Goal: Find specific page/section: Find specific page/section

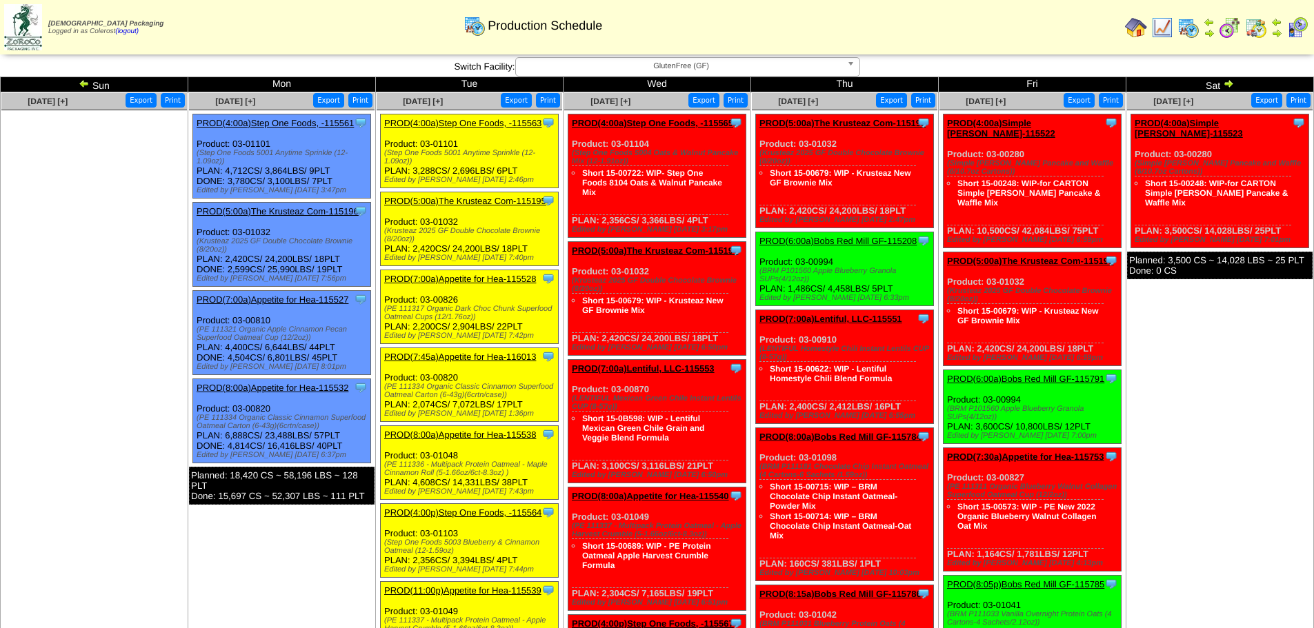
click at [1230, 26] on img at bounding box center [1230, 28] width 22 height 22
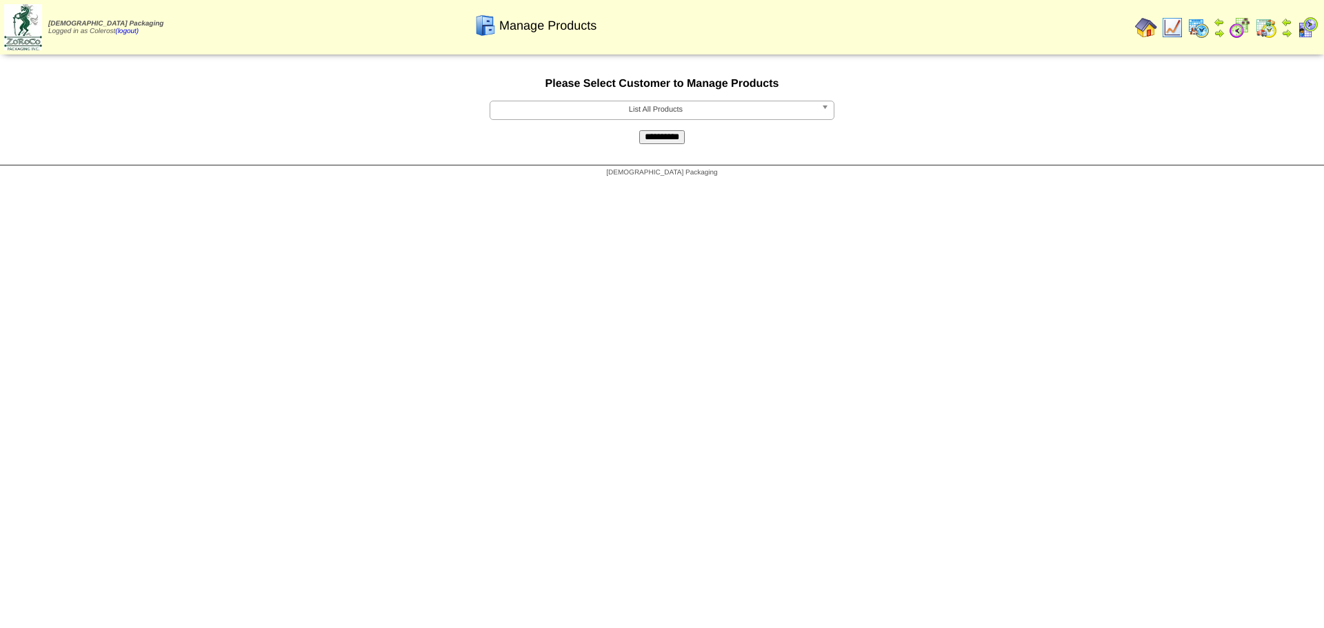
click at [640, 110] on span "List All Products" at bounding box center [656, 109] width 320 height 17
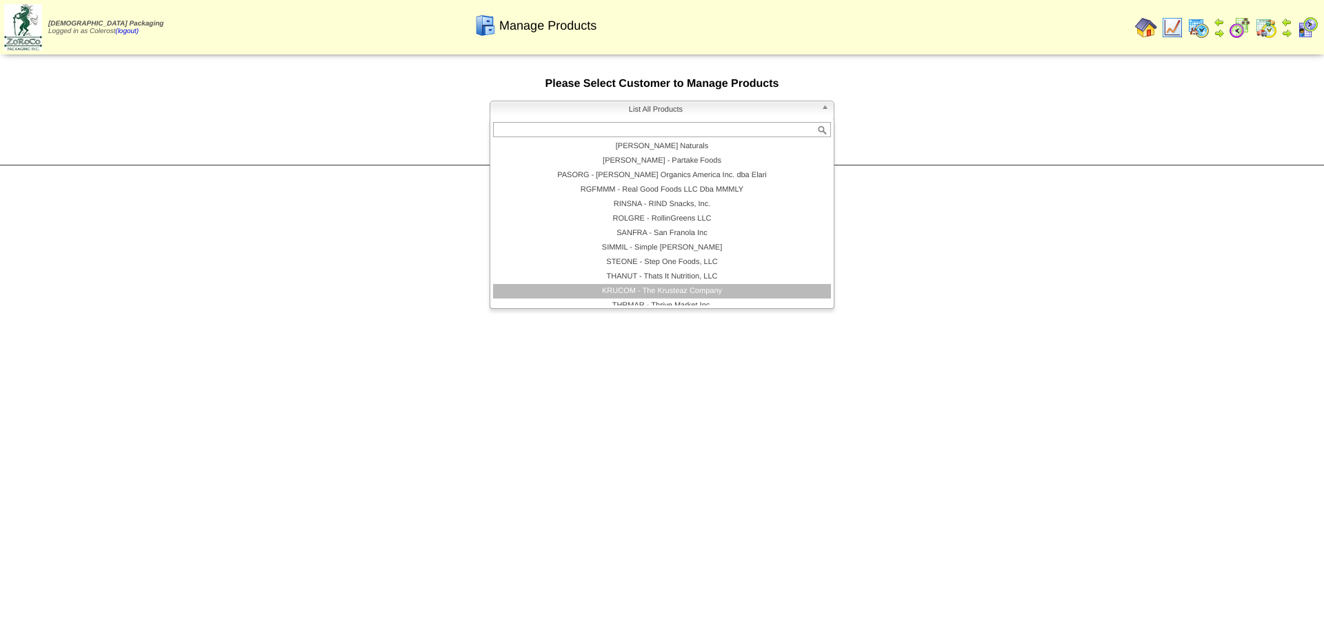
scroll to position [298, 0]
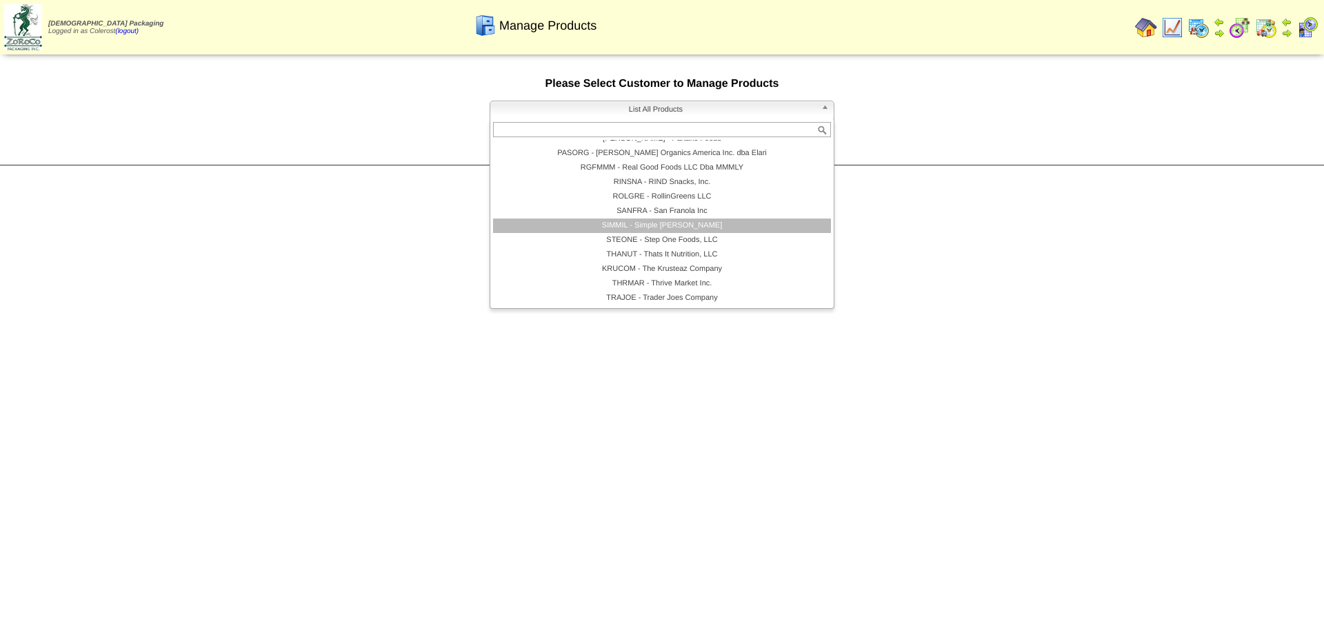
click at [657, 225] on li "SIMMIL - Simple Mills" at bounding box center [662, 226] width 338 height 14
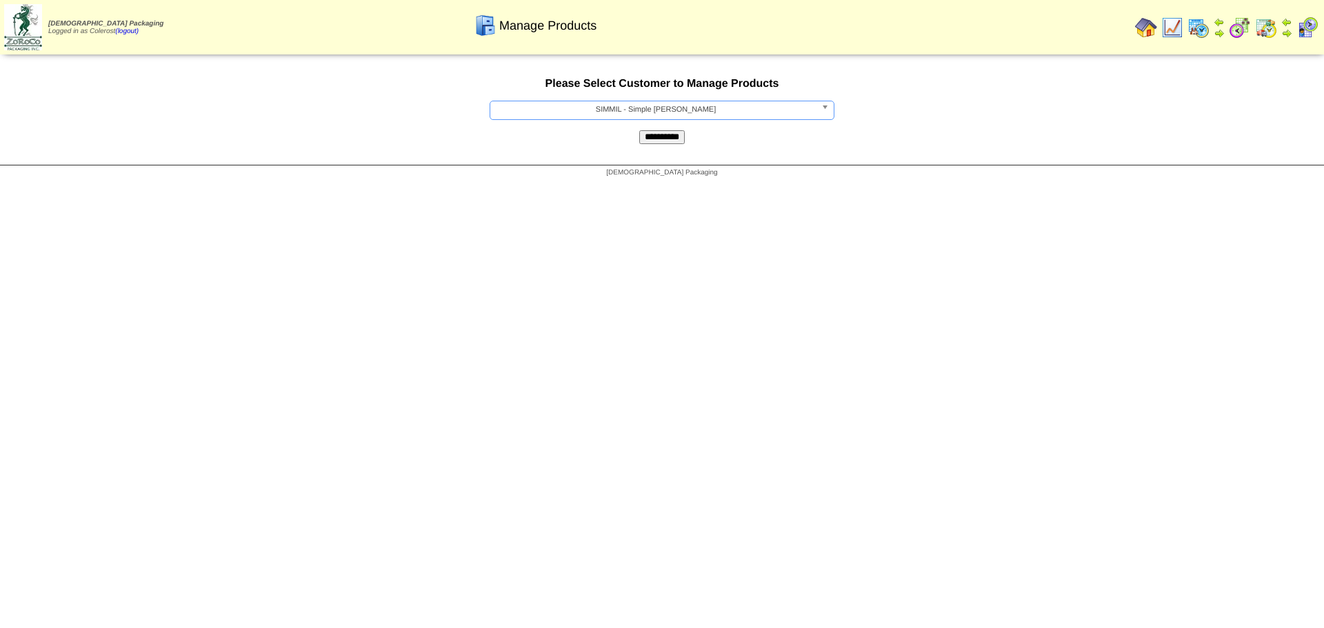
click at [657, 137] on input "**********" at bounding box center [662, 137] width 46 height 14
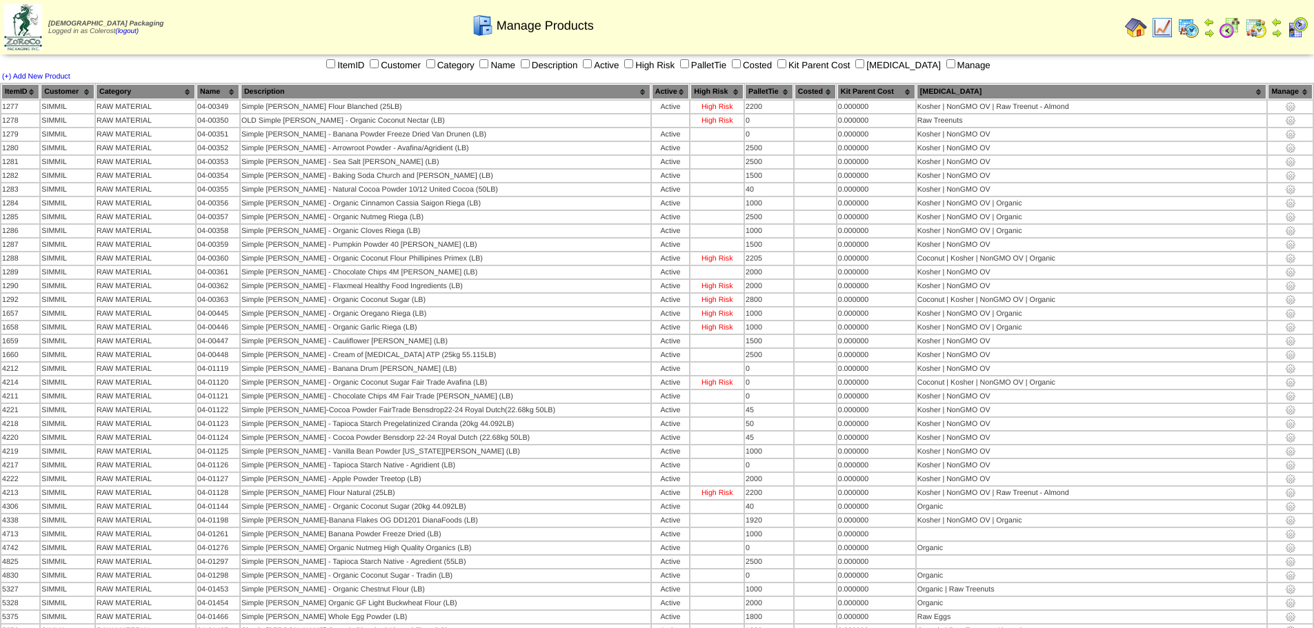
click at [168, 88] on th "Category" at bounding box center [145, 91] width 99 height 15
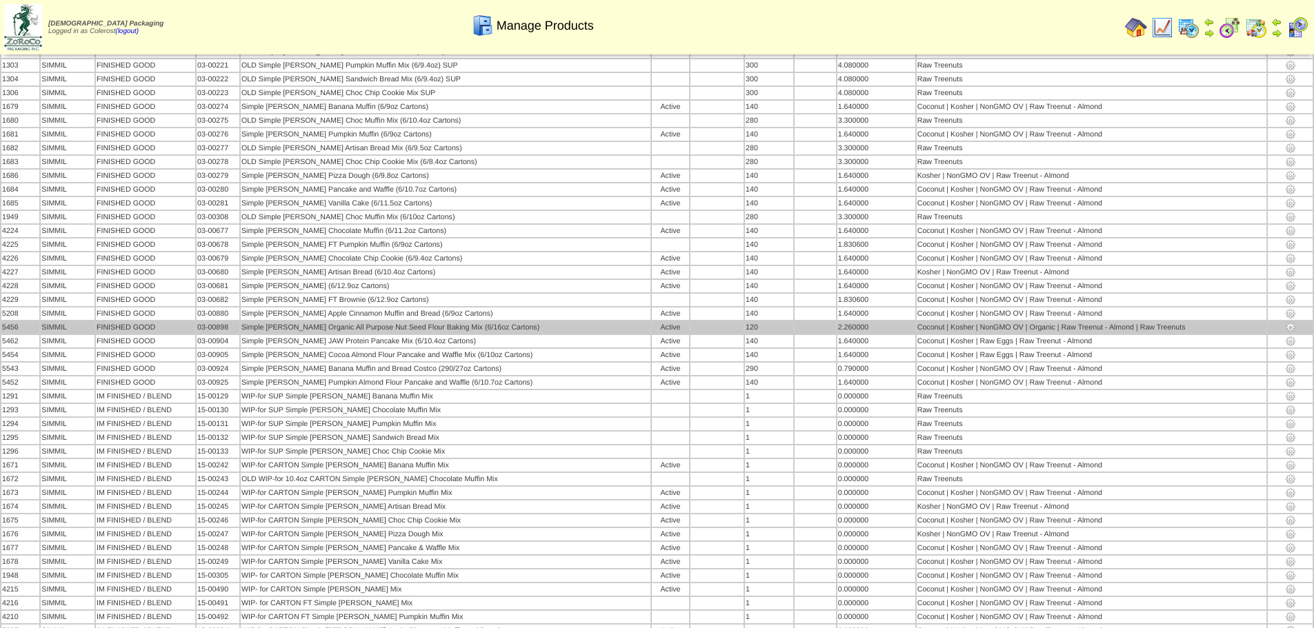
scroll to position [69, 0]
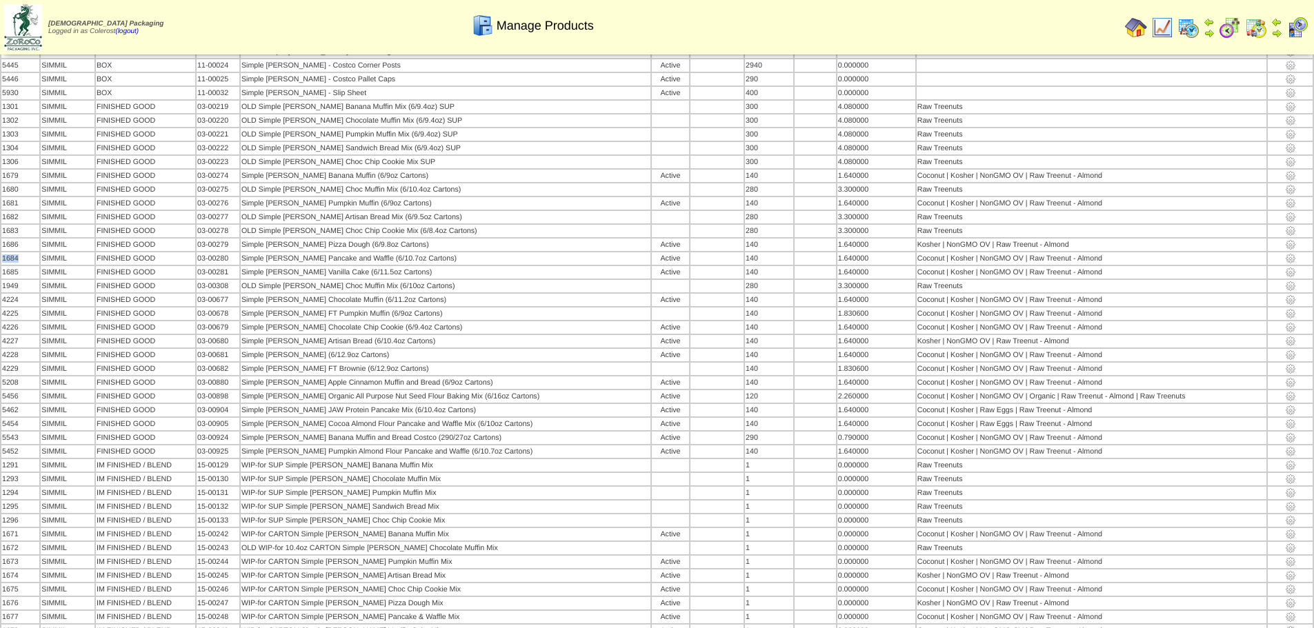
drag, startPoint x: 20, startPoint y: 259, endPoint x: 0, endPoint y: 259, distance: 20.0
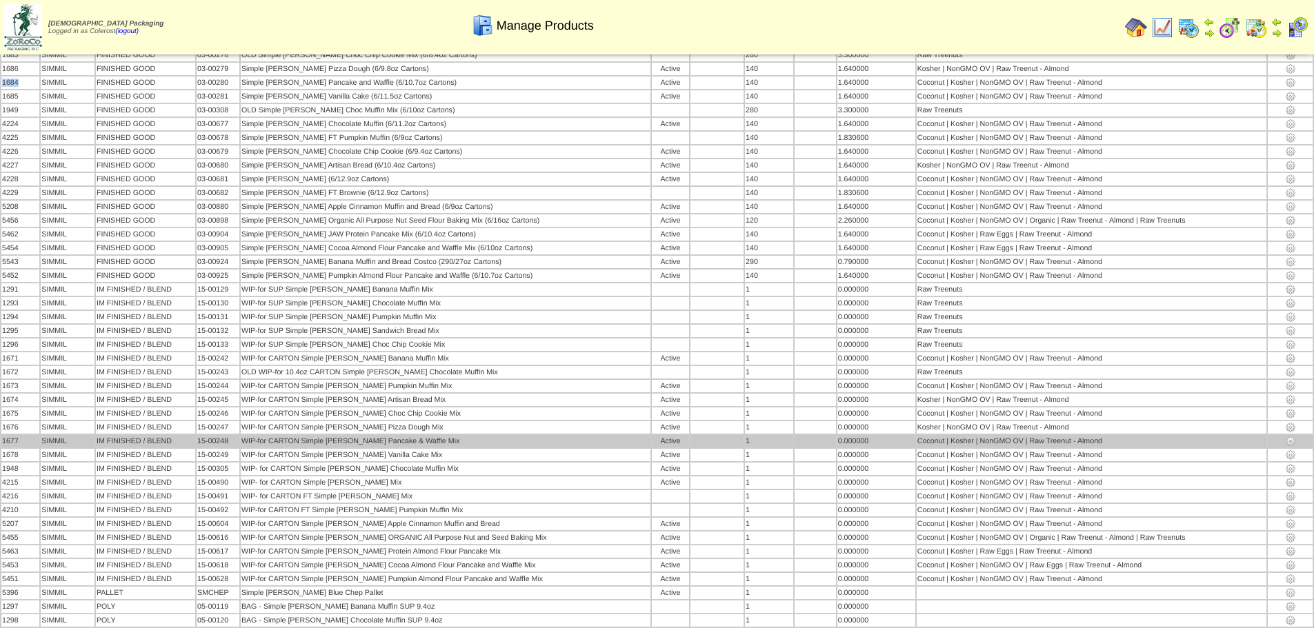
scroll to position [276, 0]
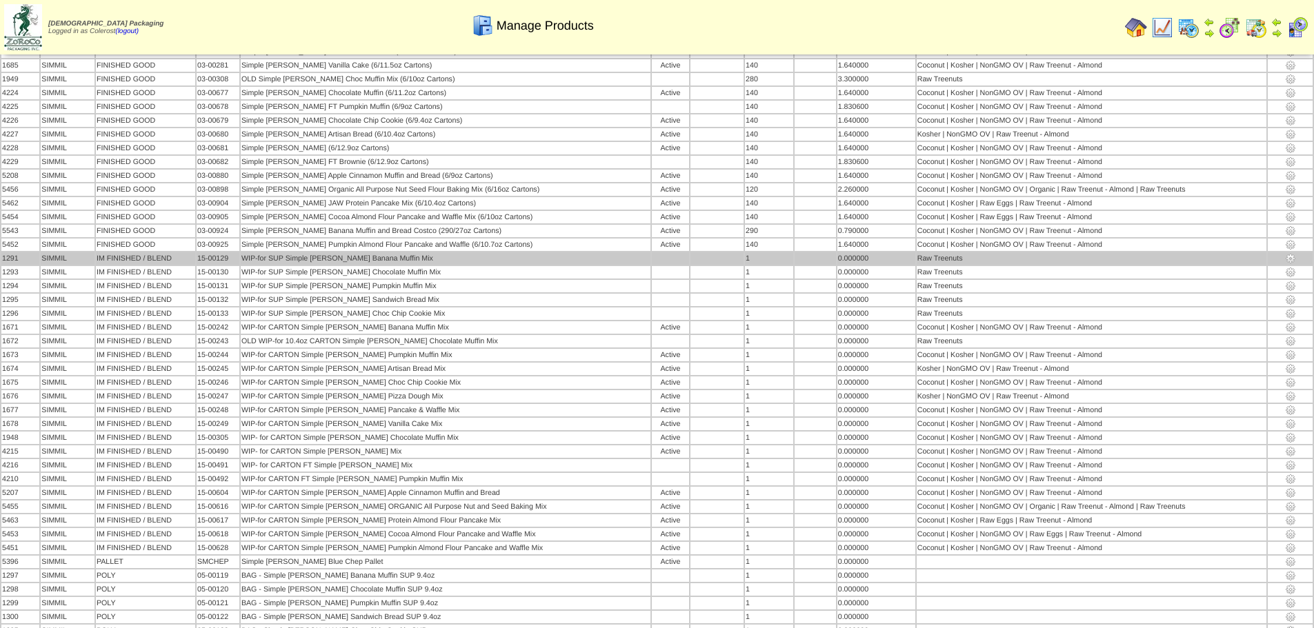
click at [280, 261] on td "WIP-for SUP Simple [PERSON_NAME] Banana Muffin Mix" at bounding box center [446, 258] width 410 height 12
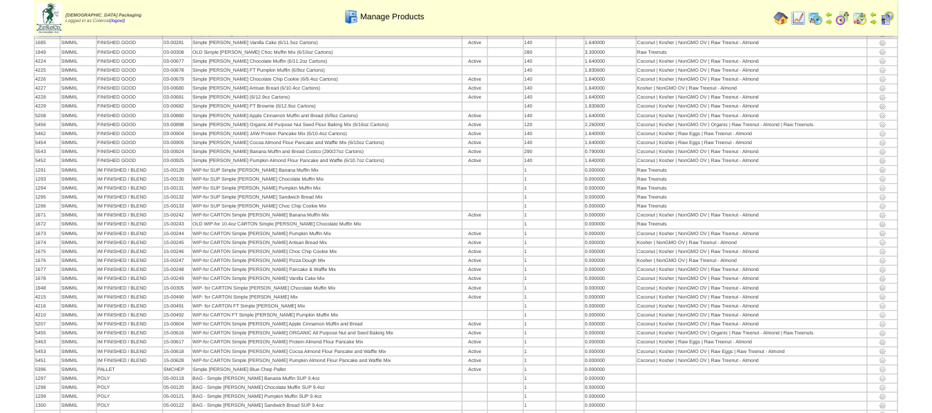
scroll to position [284, 0]
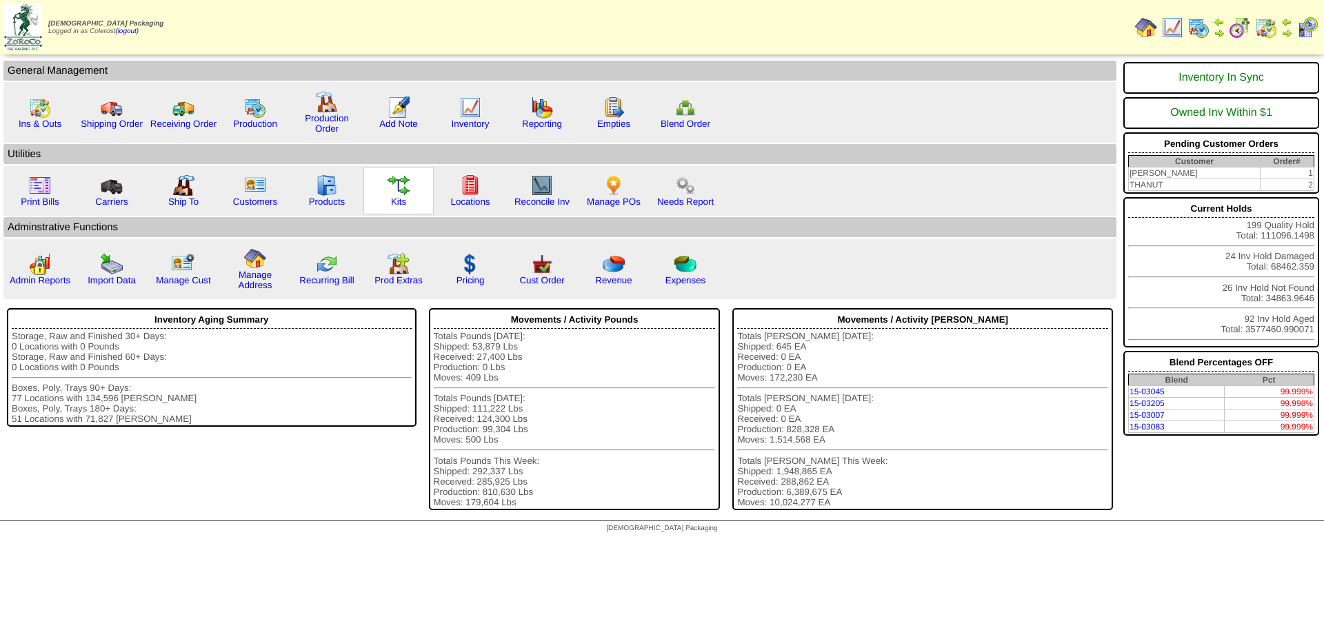
click at [407, 200] on div "Kits" at bounding box center [398, 191] width 70 height 48
click at [401, 203] on link "Kits" at bounding box center [398, 202] width 15 height 10
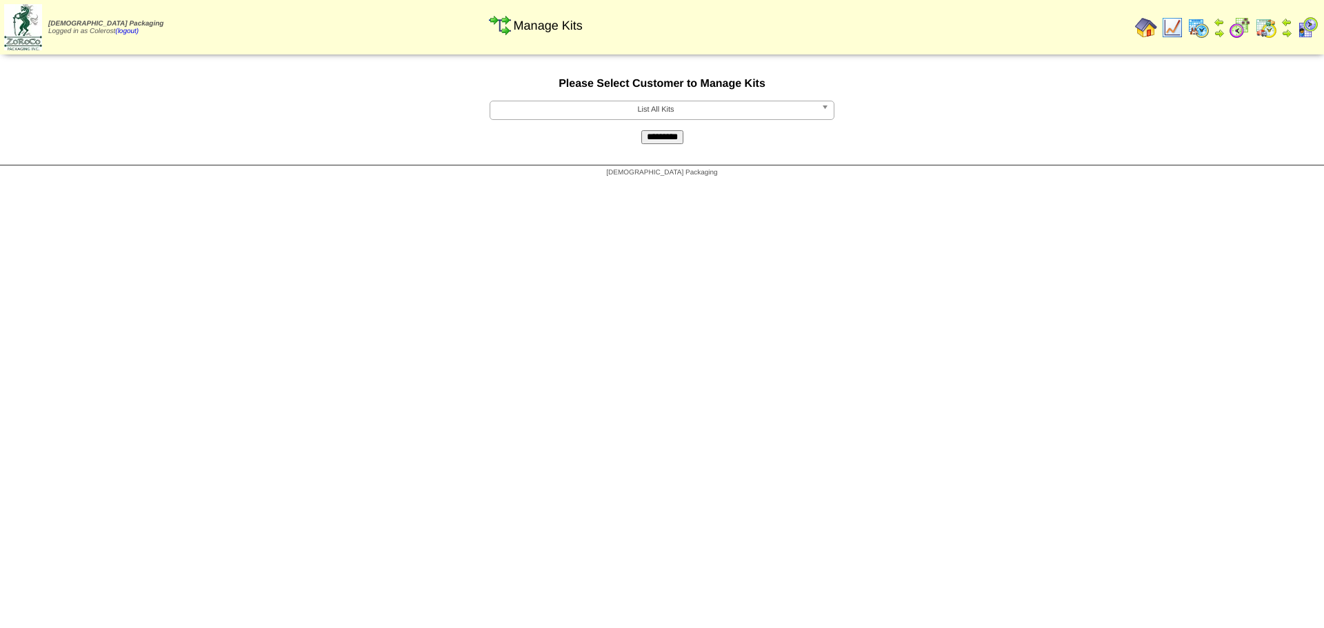
click at [640, 106] on span "List All Kits" at bounding box center [656, 109] width 320 height 17
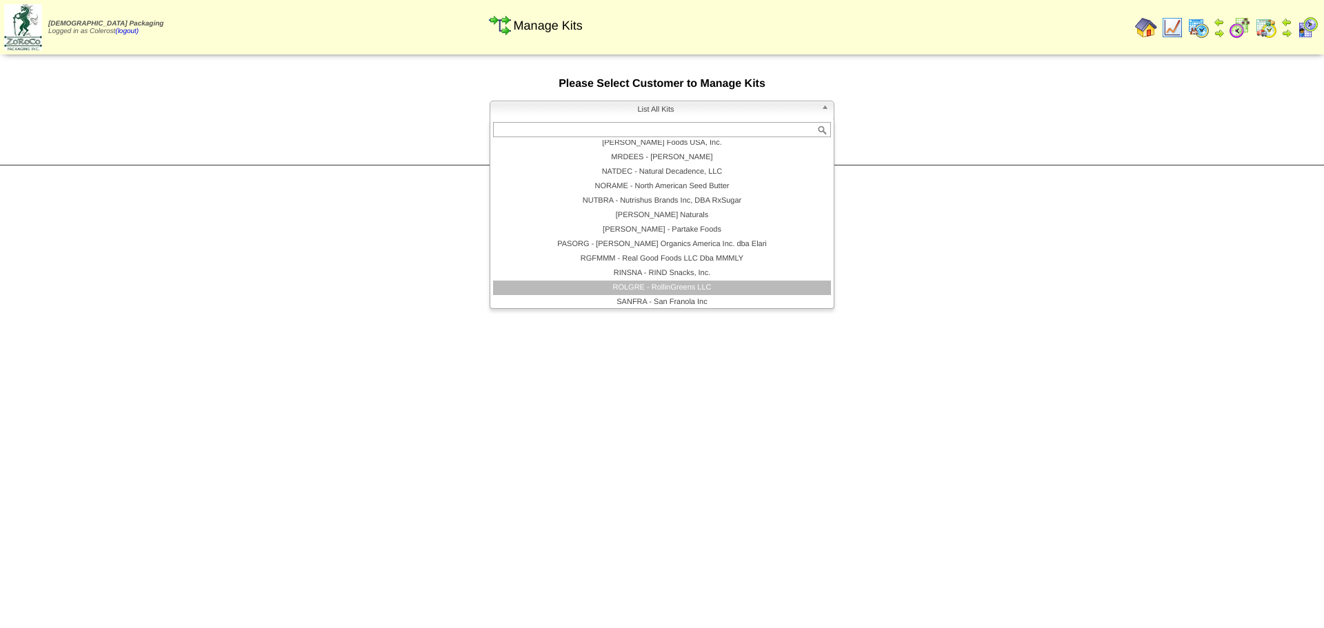
scroll to position [276, 0]
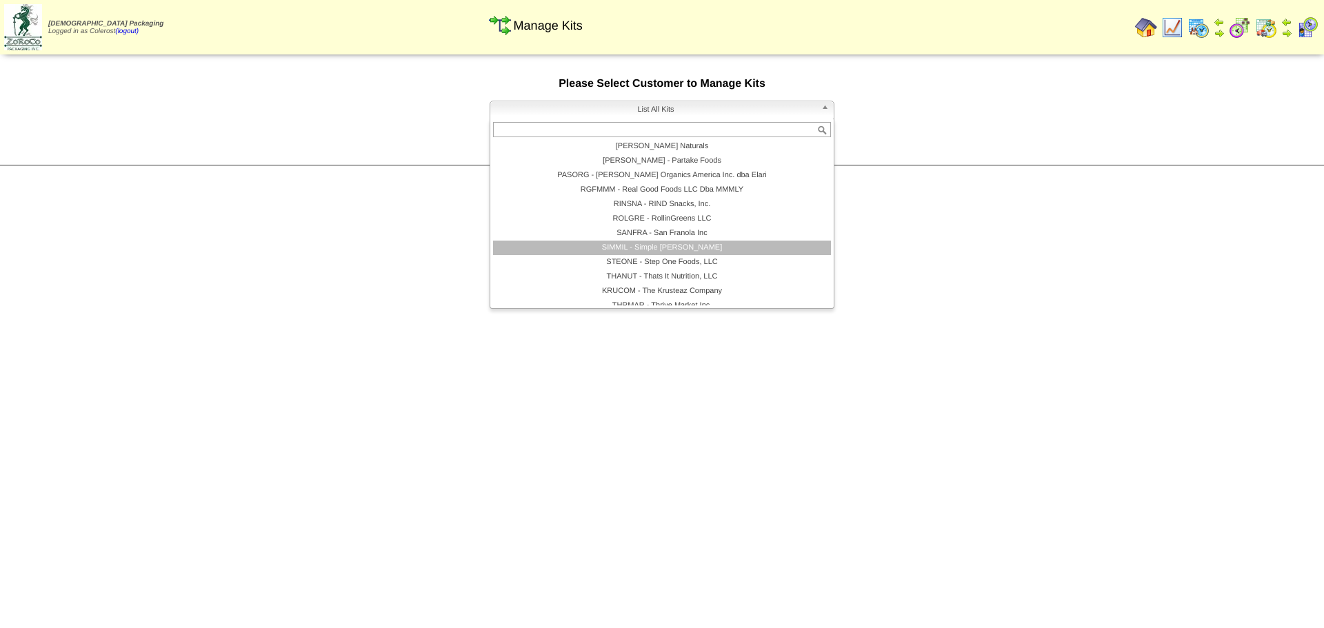
click at [650, 246] on li "SIMMIL - Simple [PERSON_NAME]" at bounding box center [662, 248] width 338 height 14
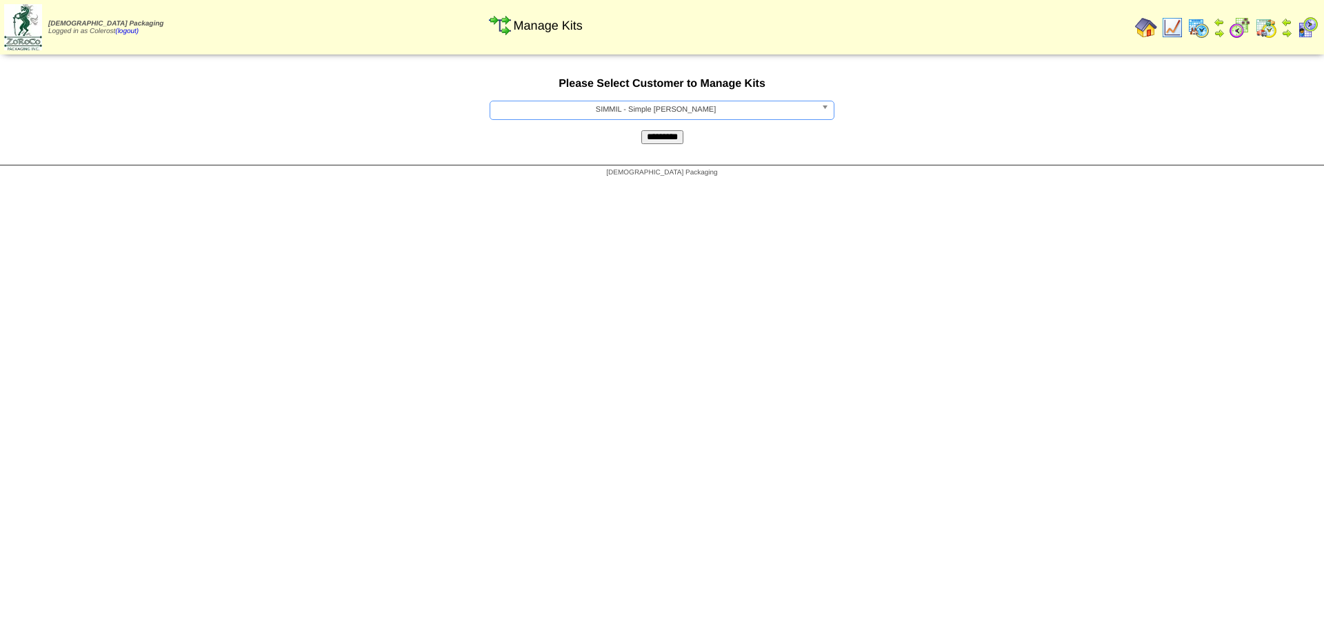
click at [663, 135] on input "*********" at bounding box center [662, 137] width 42 height 14
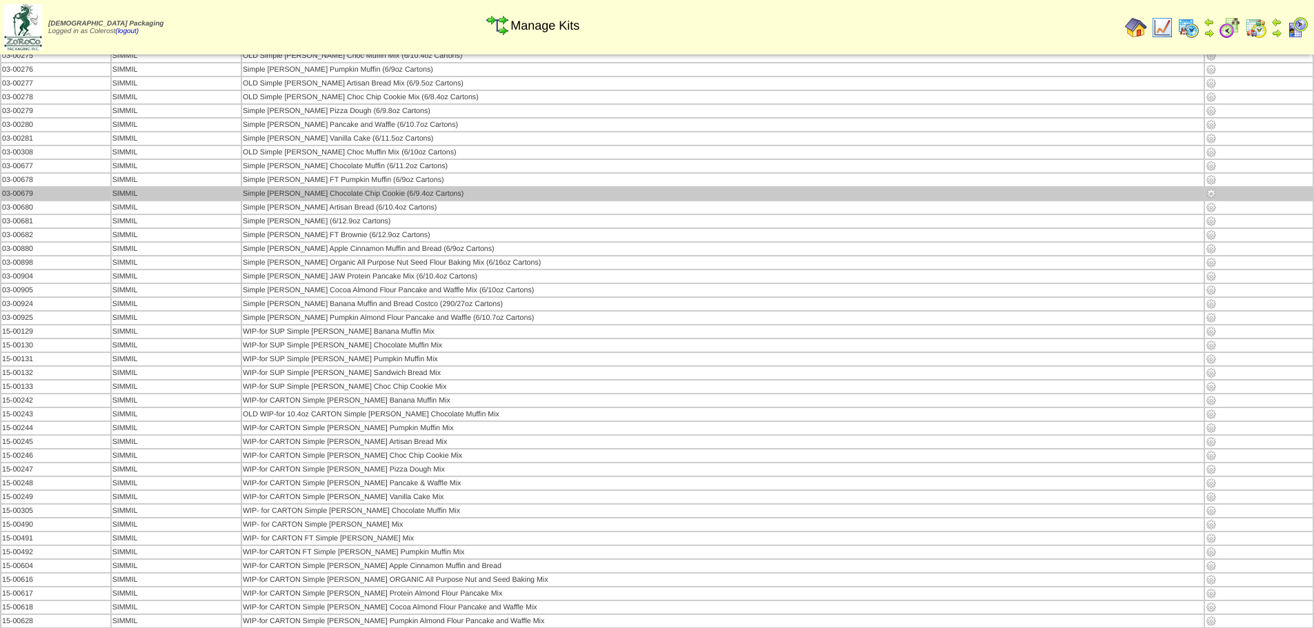
scroll to position [128, 0]
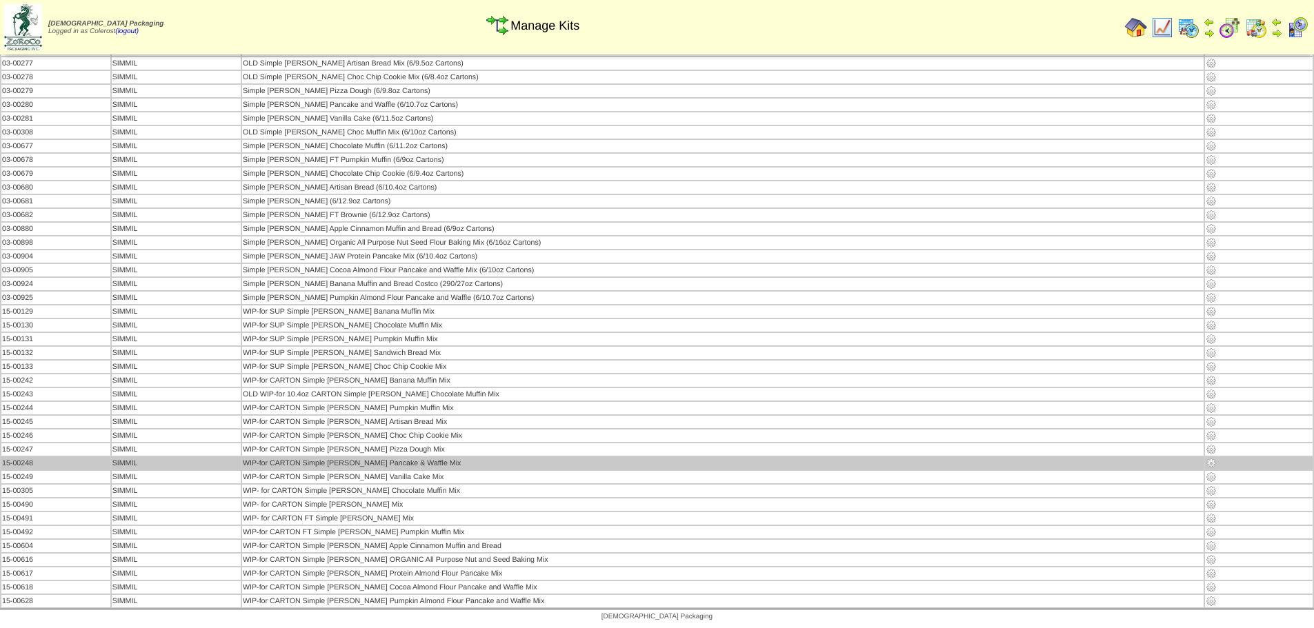
click at [1206, 463] on img at bounding box center [1211, 463] width 11 height 11
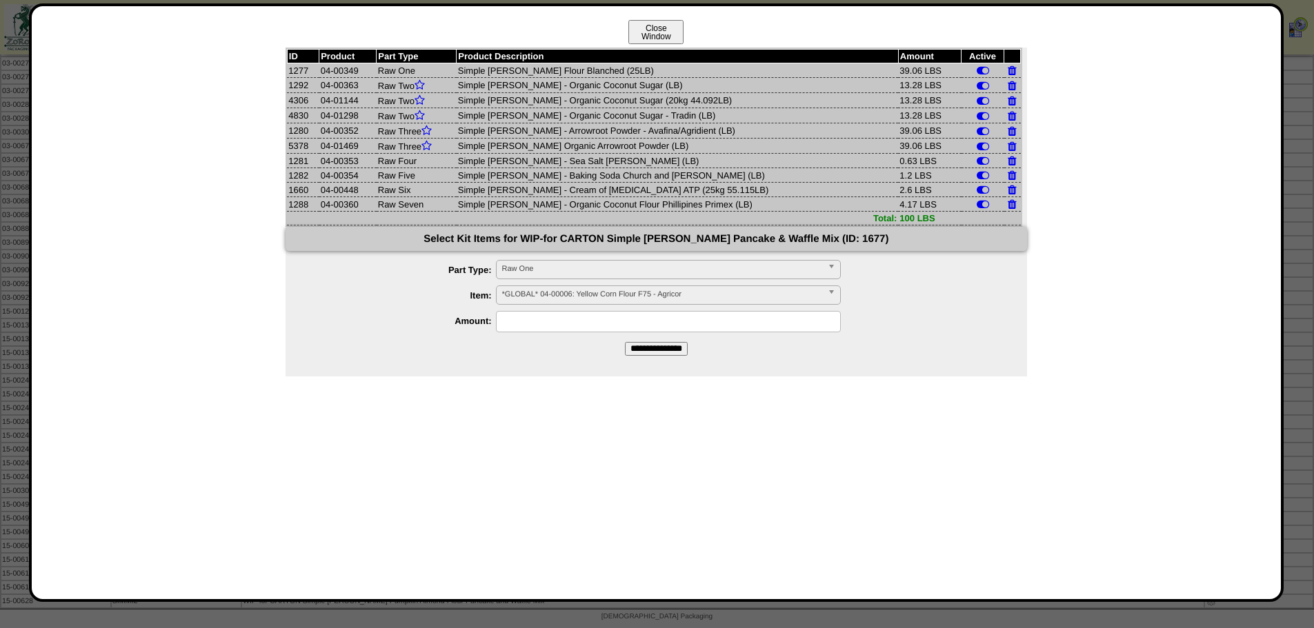
click at [648, 32] on button "Close Window" at bounding box center [655, 32] width 55 height 24
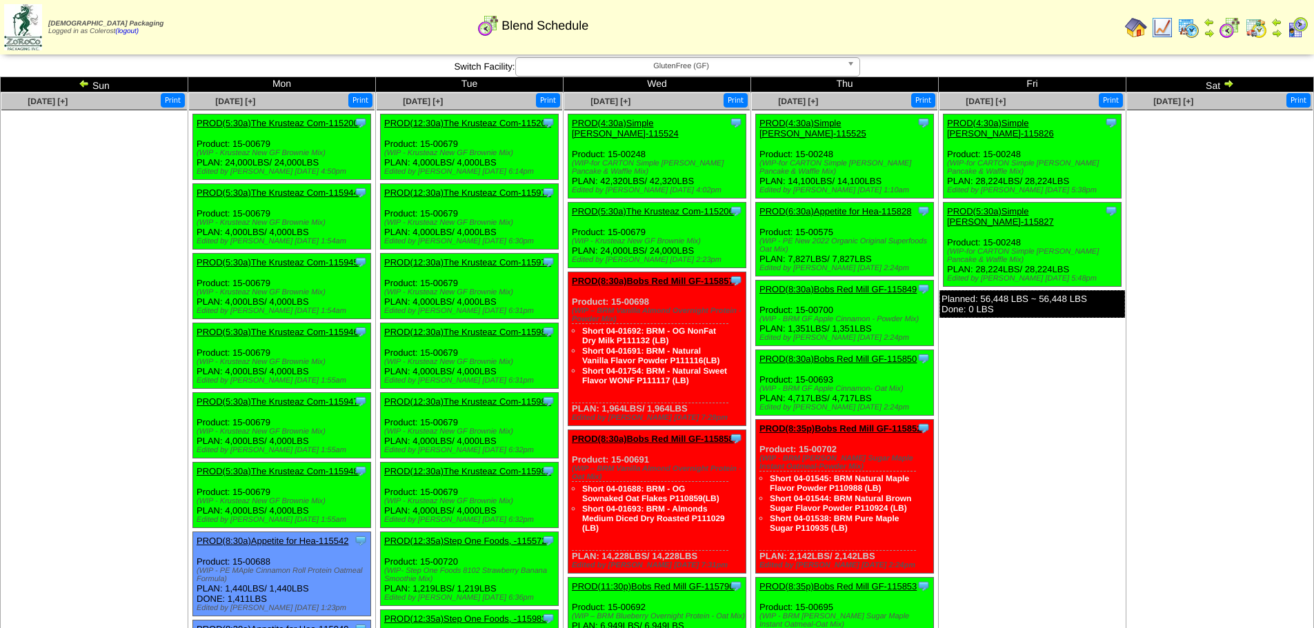
click at [1186, 31] on img at bounding box center [1188, 28] width 22 height 22
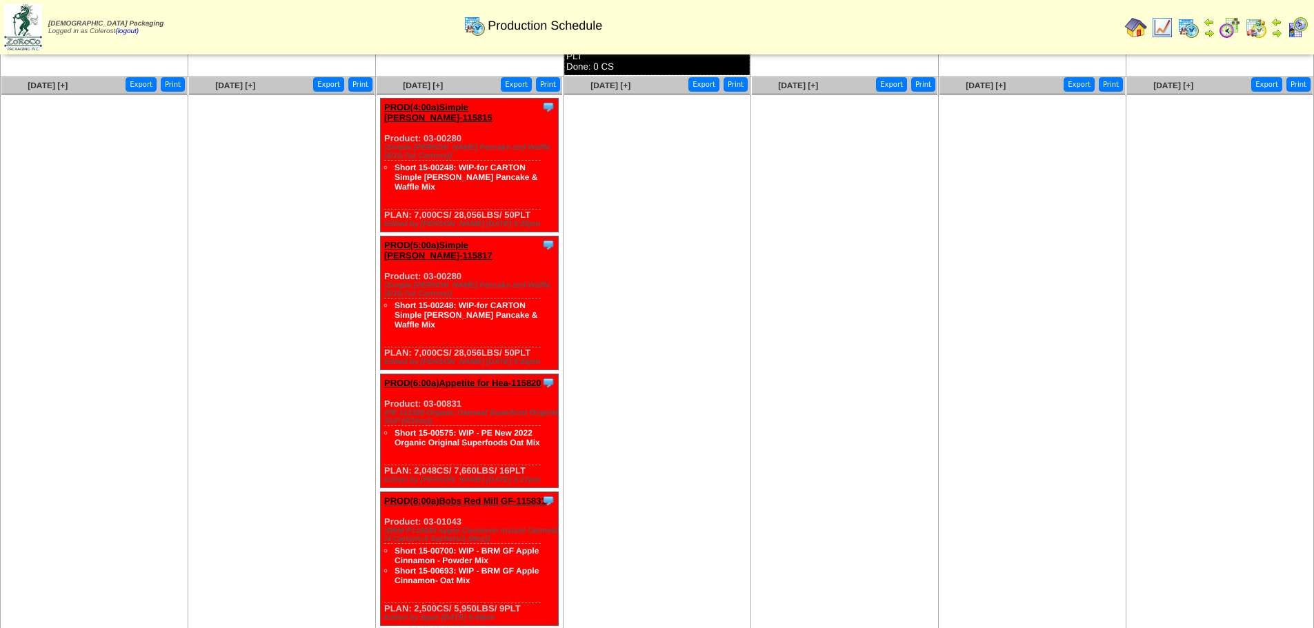
scroll to position [897, 0]
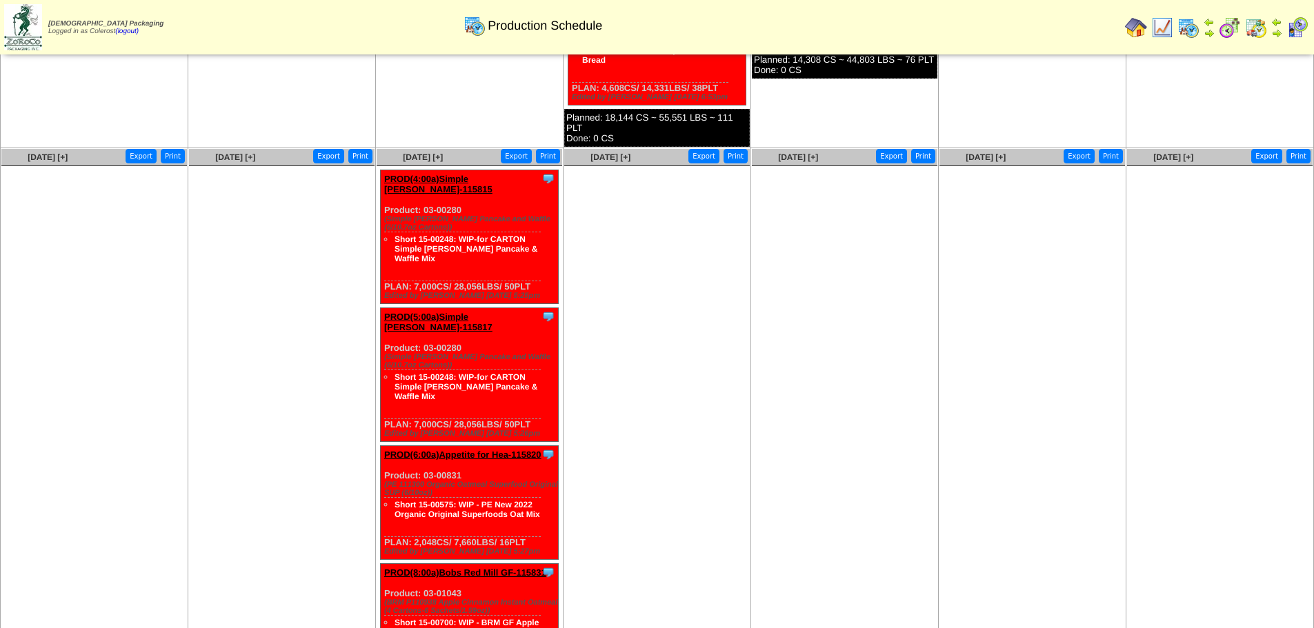
click at [1236, 28] on img at bounding box center [1230, 28] width 22 height 22
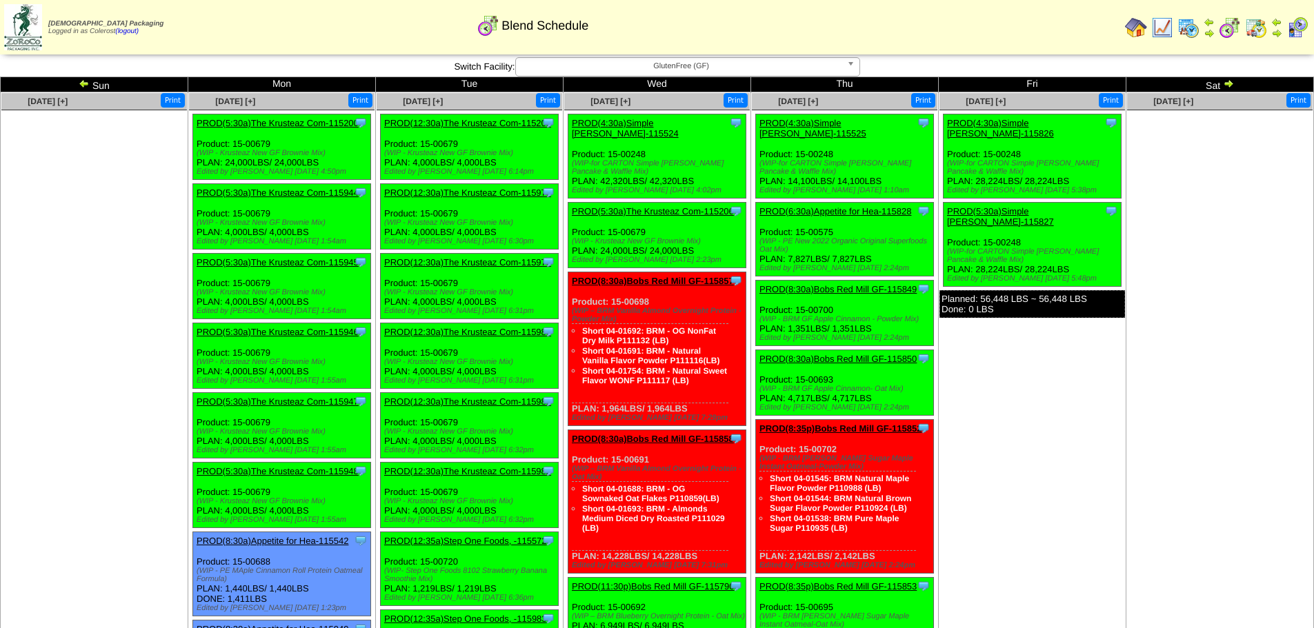
click at [1229, 27] on img at bounding box center [1230, 28] width 22 height 22
drag, startPoint x: 1185, startPoint y: 32, endPoint x: 1173, endPoint y: 32, distance: 11.7
click at [1185, 32] on img at bounding box center [1188, 28] width 22 height 22
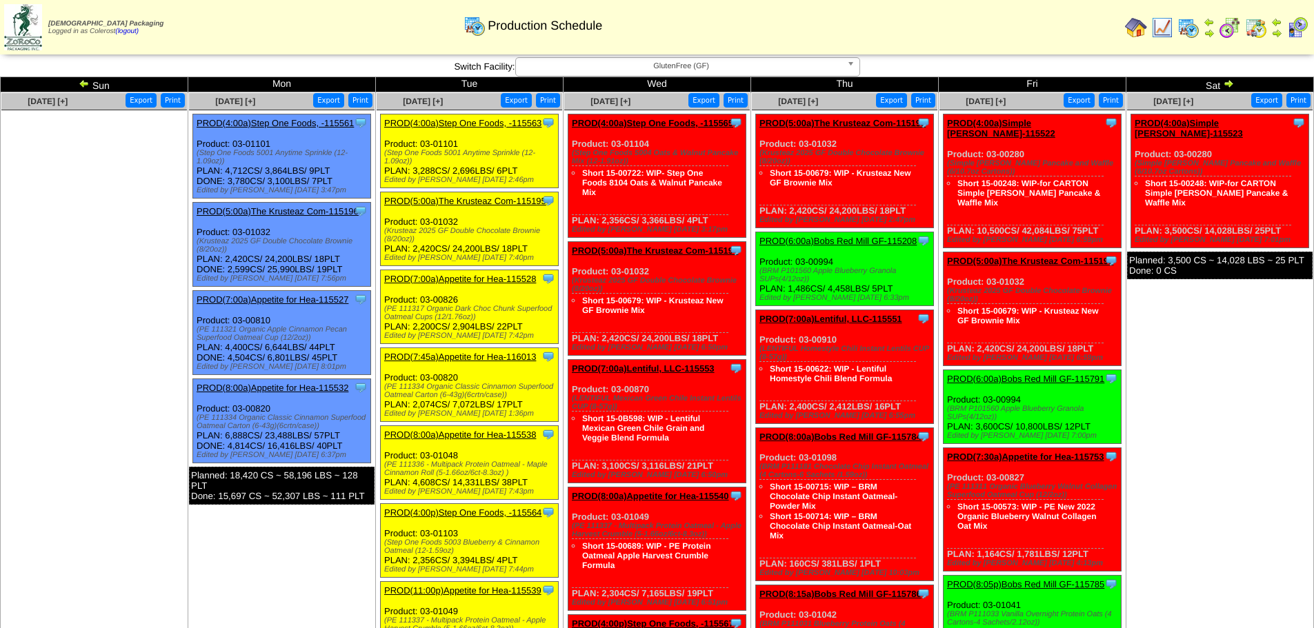
click at [659, 65] on span "GlutenFree (GF)" at bounding box center [681, 66] width 320 height 17
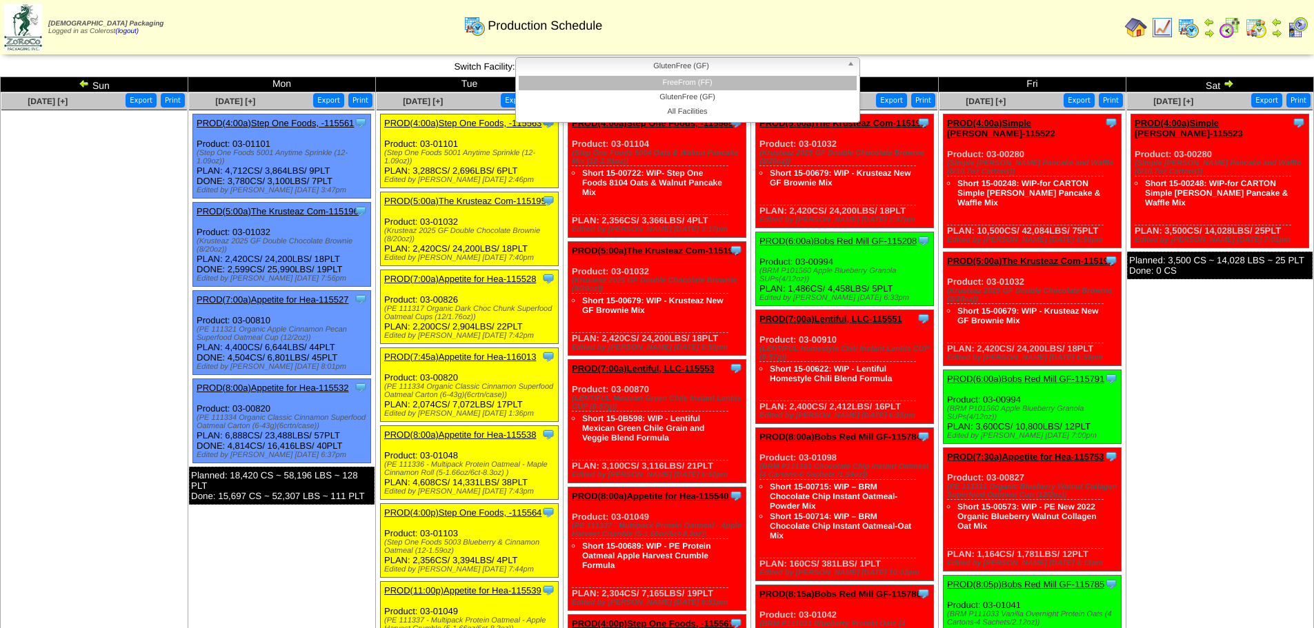
click at [661, 85] on li "FreeFrom (FF)" at bounding box center [688, 83] width 338 height 14
